Goal: Contribute content

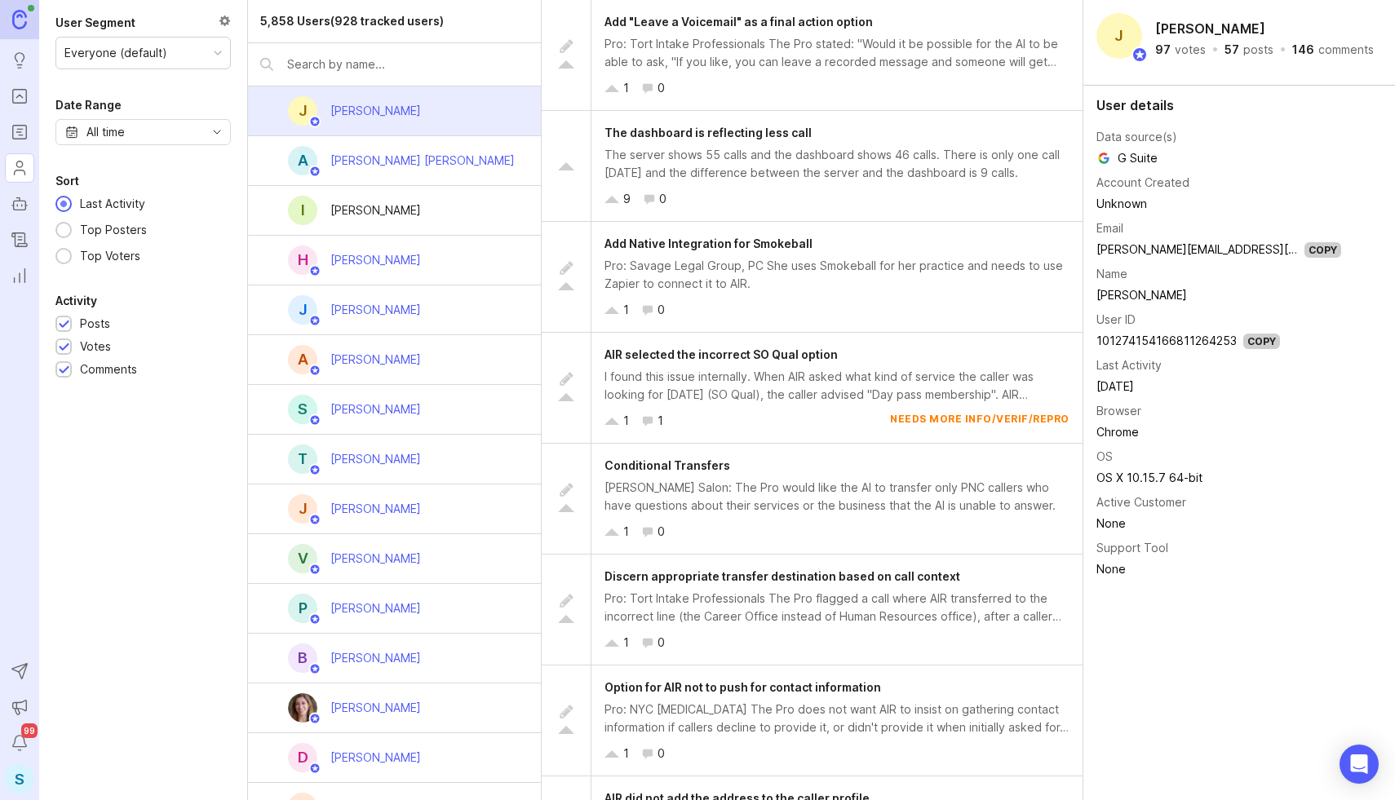
click at [23, 240] on icon "Changelog" at bounding box center [20, 240] width 18 height 20
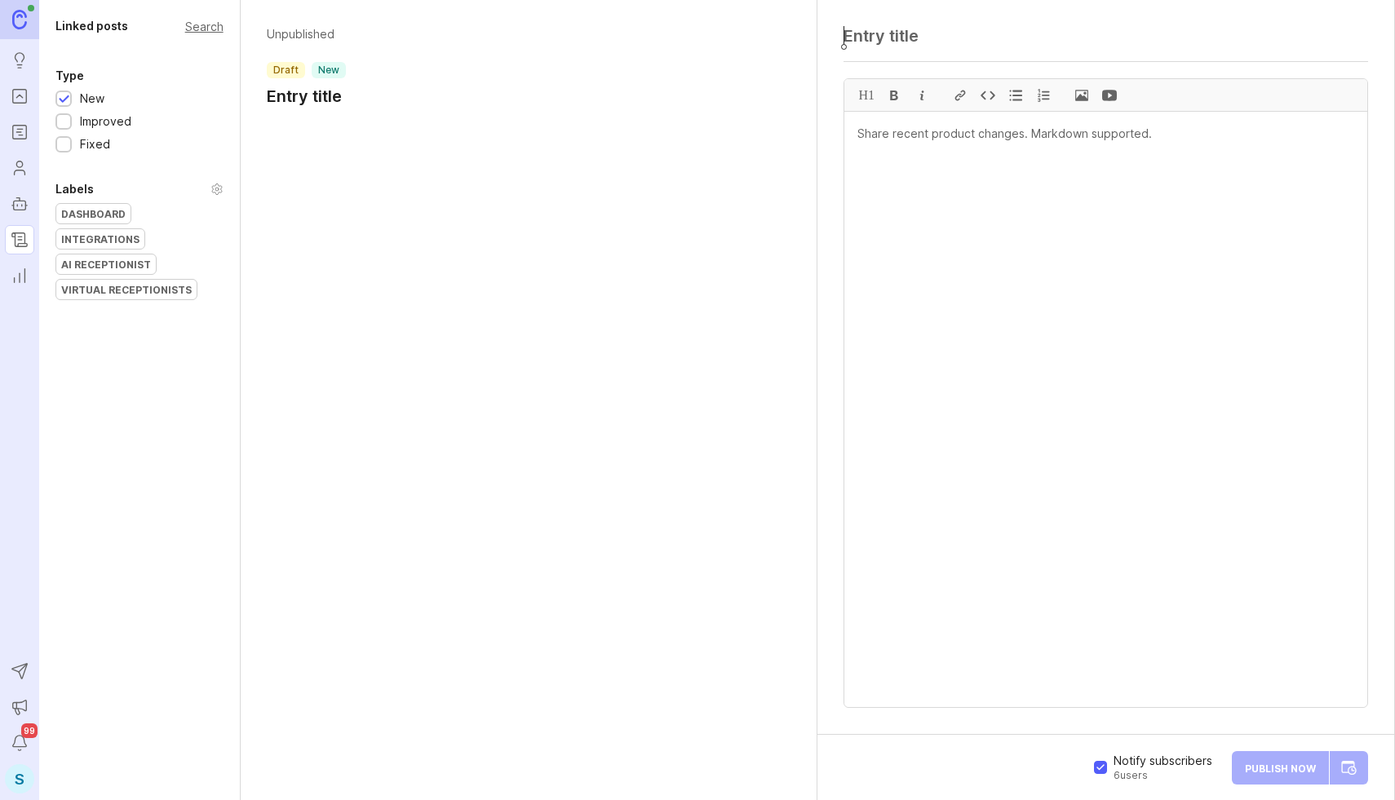
paste textarea "AI Receptionist Update: [DATE]"
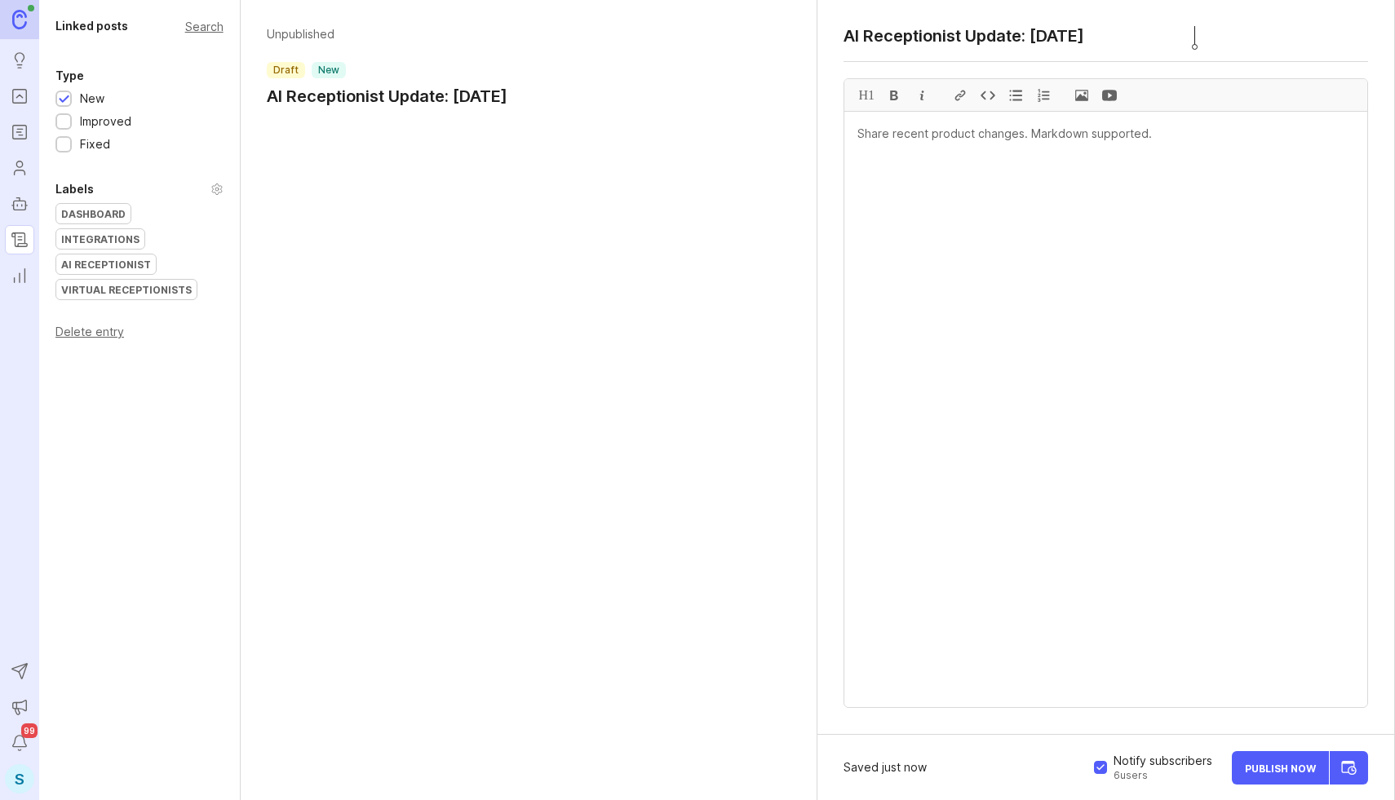
type textarea "AI Receptionist Update: [DATE]"
click at [891, 139] on textarea at bounding box center [1105, 410] width 523 height 596
paste textarea "Improvements New AI Receptionist Voices — We’ve added two new voices — Janelle …"
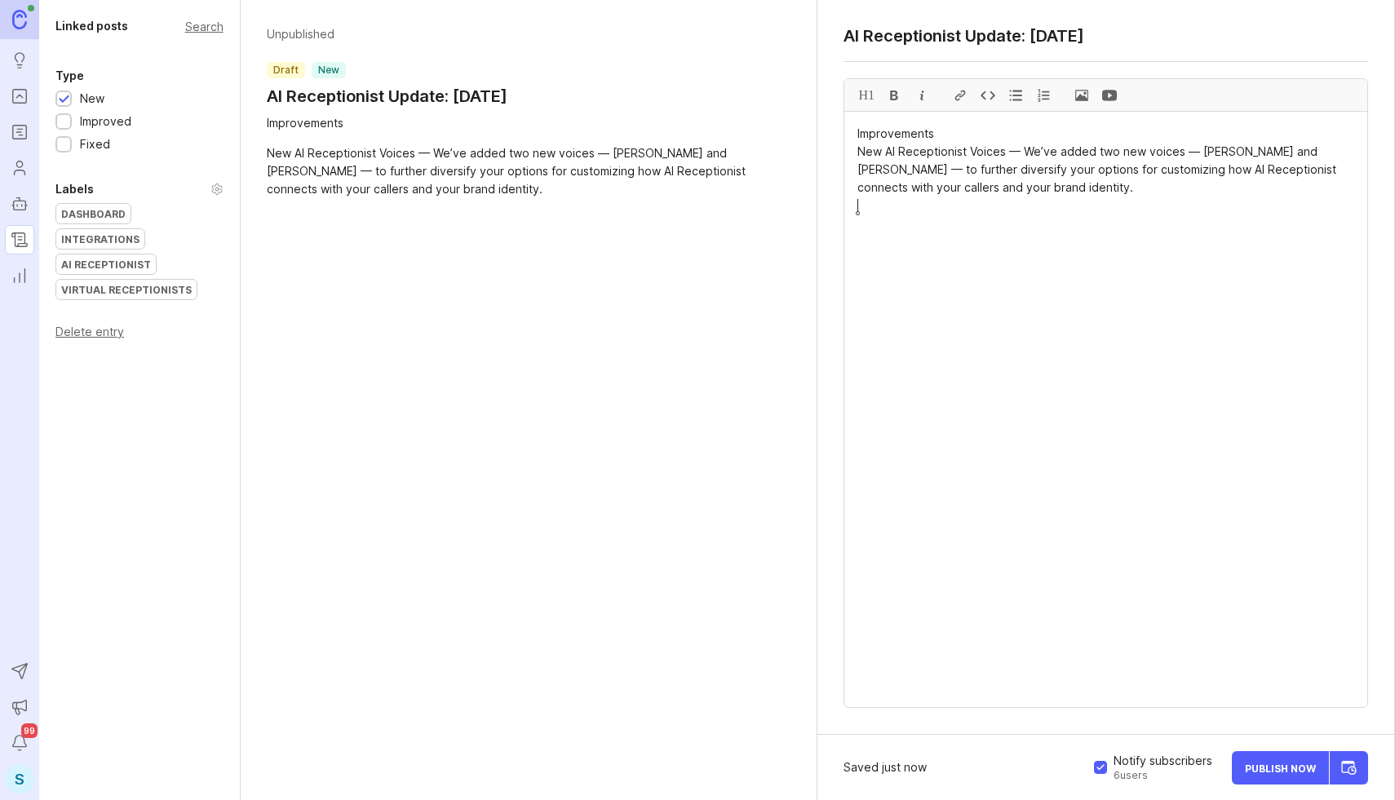
click at [875, 133] on textarea "Improvements New AI Receptionist Voices — We’ve added two new voices — Janelle …" at bounding box center [1105, 410] width 523 height 596
click at [859, 91] on div "H1" at bounding box center [867, 95] width 28 height 32
click at [955, 140] on textarea "# Improvements New AI Receptionist Voices — We’ve added two new voices — Janell…" at bounding box center [1105, 410] width 523 height 596
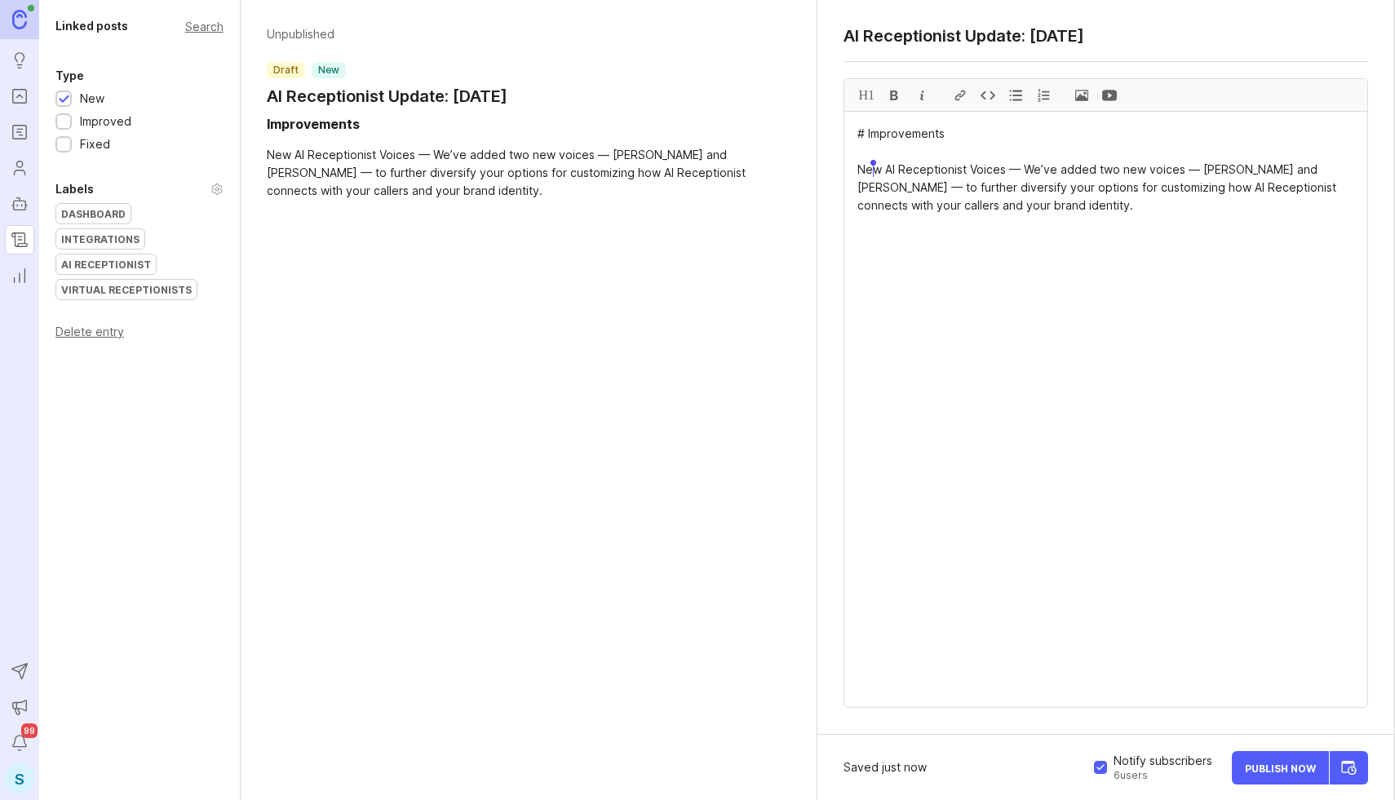
drag, startPoint x: 1004, startPoint y: 170, endPoint x: 847, endPoint y: 168, distance: 157.5
click at [893, 93] on div at bounding box center [894, 95] width 28 height 32
paste textarea "Fixes Fixed a 404 error that some multi-location accounts experienced when atte…"
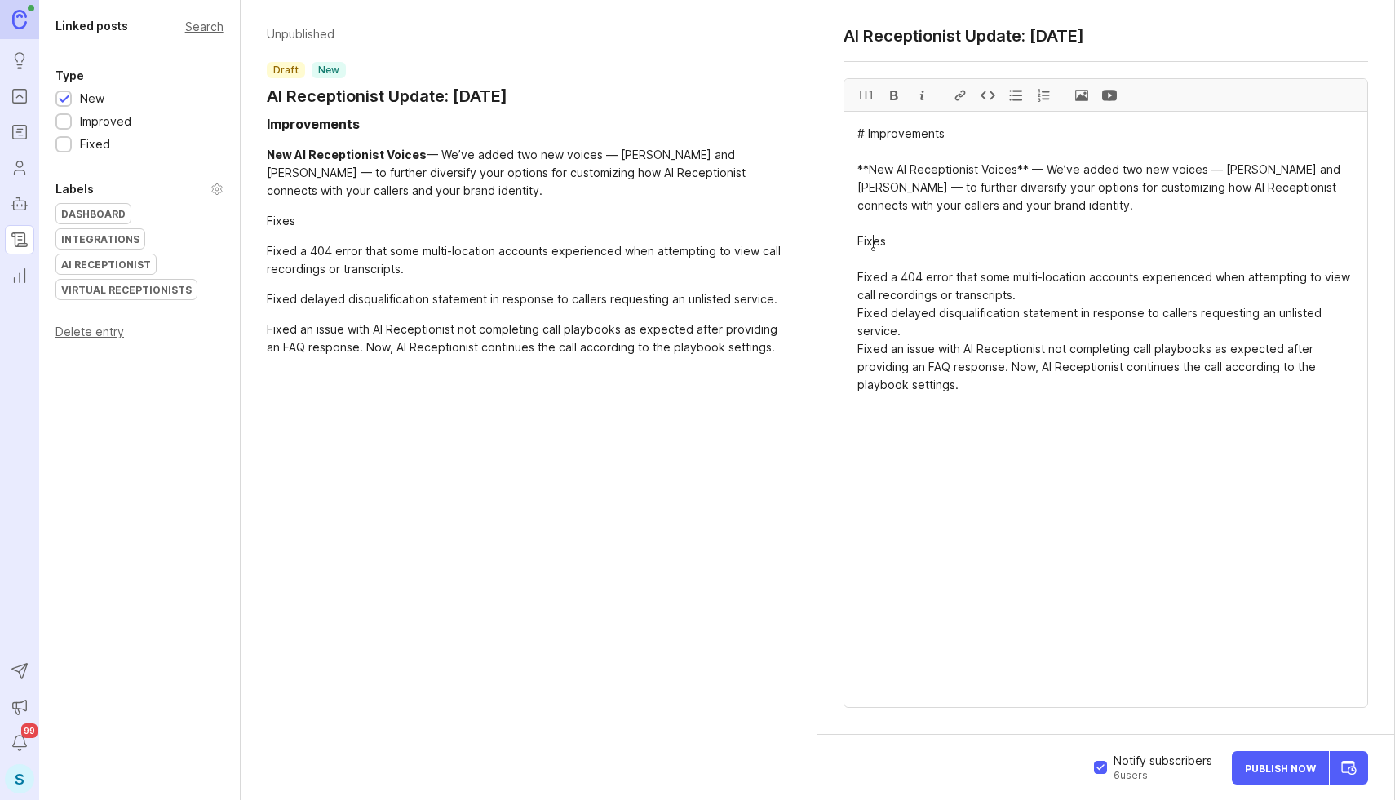
click at [871, 243] on textarea "# Improvements **New AI Receptionist Voices** — We’ve added two new voices — Ja…" at bounding box center [1105, 410] width 523 height 596
click at [868, 96] on div "H1" at bounding box center [867, 95] width 28 height 32
drag, startPoint x: 858, startPoint y: 277, endPoint x: 984, endPoint y: 384, distance: 165.5
click at [1021, 89] on div at bounding box center [1016, 95] width 28 height 32
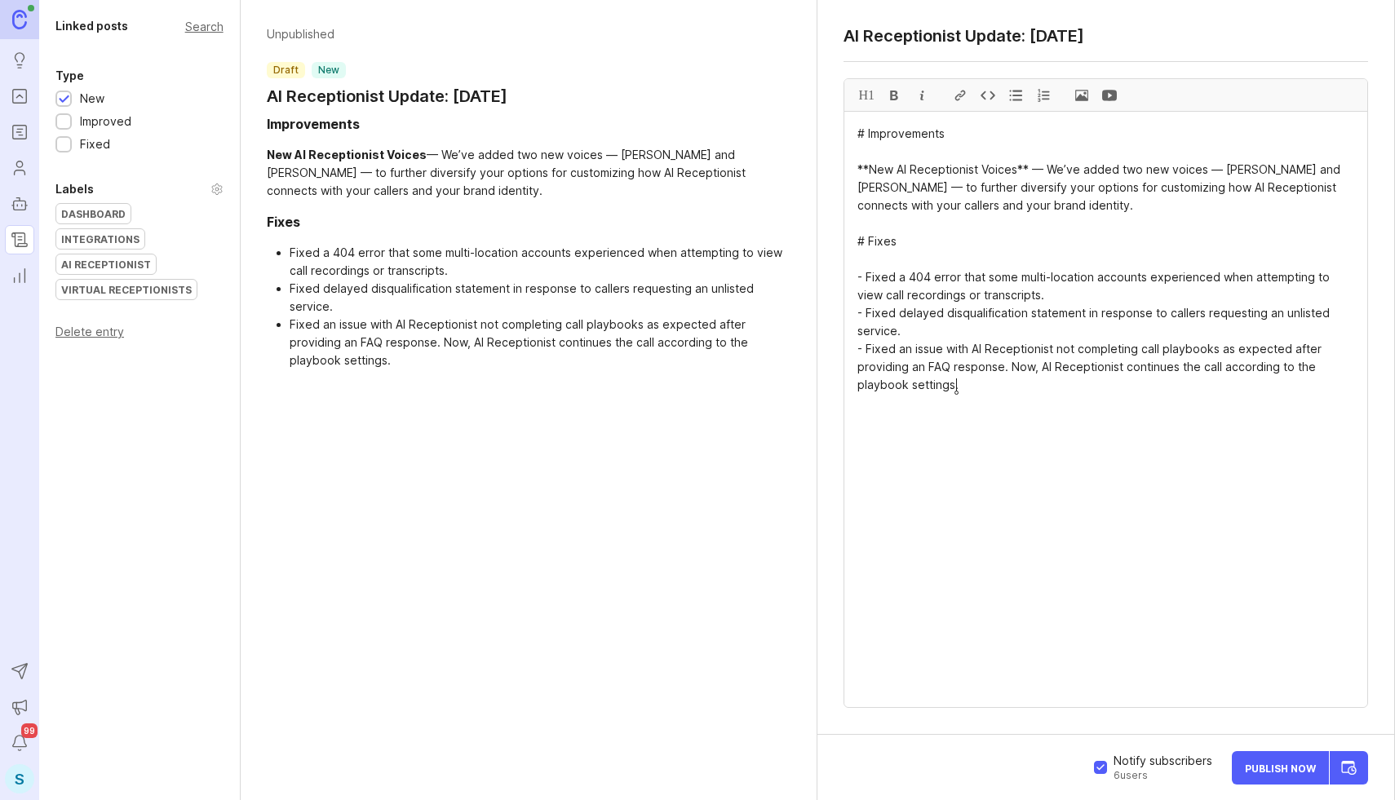
type textarea "# Improvements **New AI Receptionist Voices** — We’ve added two new voices — Ja…"
click at [1260, 770] on span "Publish Now" at bounding box center [1280, 768] width 71 height 11
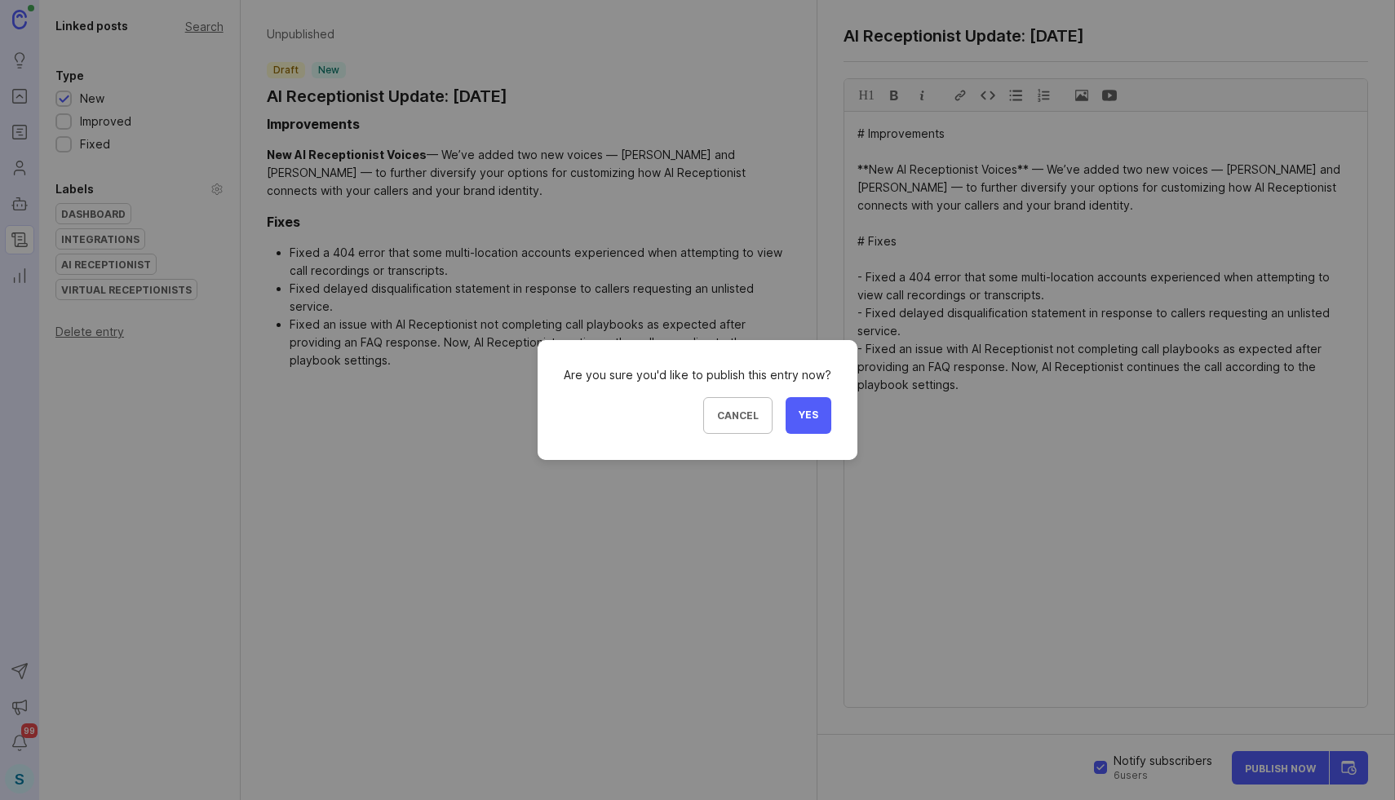
click at [804, 392] on form "Are you sure you'd like to publish this entry now? Cancel Yes" at bounding box center [698, 400] width 268 height 68
click at [812, 406] on button "Yes" at bounding box center [809, 415] width 46 height 37
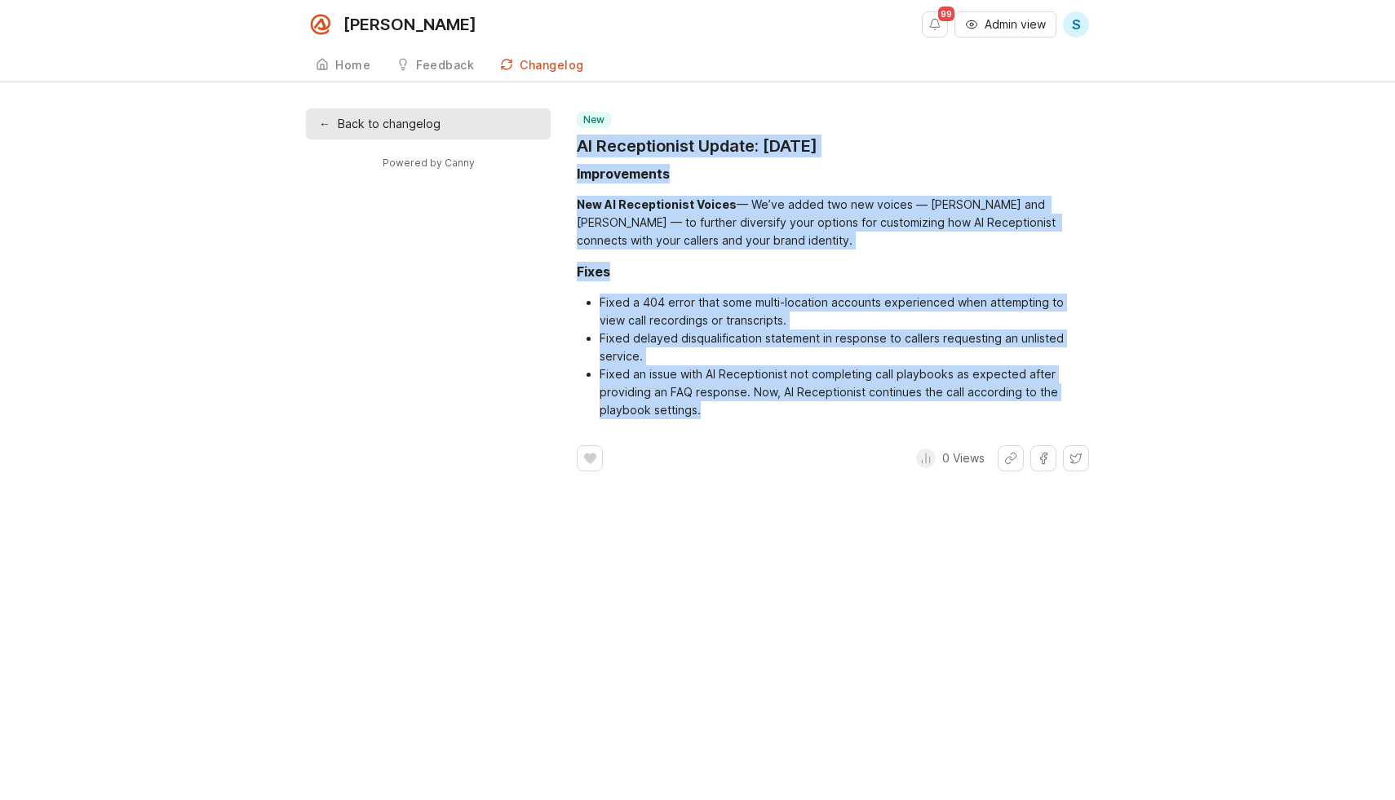
drag, startPoint x: 567, startPoint y: 141, endPoint x: 700, endPoint y: 423, distance: 311.3
click at [700, 423] on div "← Back to changelog Powered by Canny new AI Receptionist Update: September 25, …" at bounding box center [697, 290] width 783 height 363
copy div "AI Receptionist Update: September 25, 2025 Improvements New AI Receptionist Voi…"
